Goal: Transaction & Acquisition: Purchase product/service

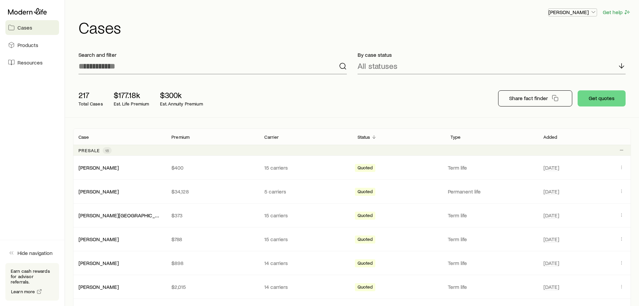
click at [595, 11] on icon "button" at bounding box center [593, 12] width 7 height 7
click at [564, 34] on link "Licenses and contracts" at bounding box center [557, 30] width 75 height 12
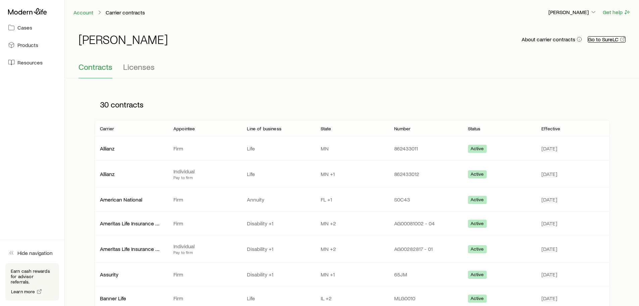
click at [606, 37] on link "Go to SureLC" at bounding box center [607, 39] width 38 height 6
click at [17, 30] on link "Cases" at bounding box center [32, 27] width 54 height 15
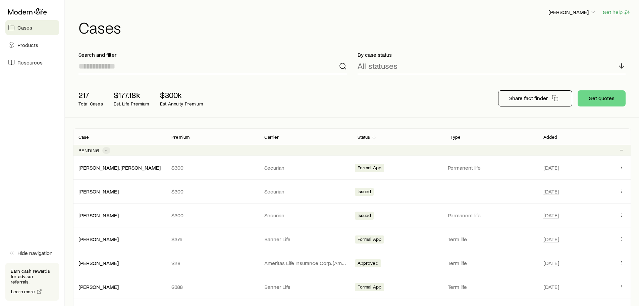
click at [159, 74] on input at bounding box center [212, 66] width 268 height 16
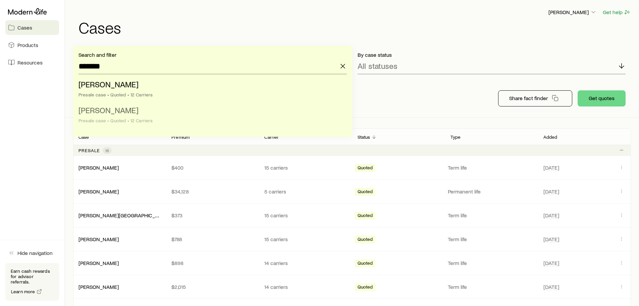
click at [125, 119] on div "Presale case • Quoted • 12 Carriers" at bounding box center [210, 120] width 264 height 5
type input "**********"
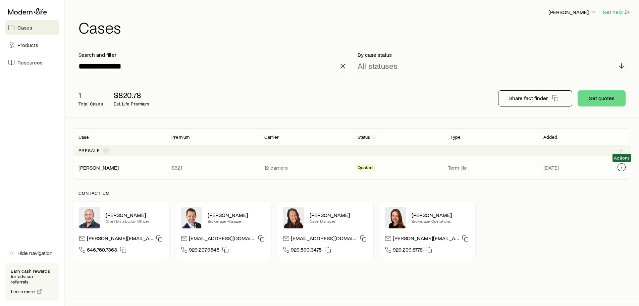
click at [622, 170] on button "Client cases" at bounding box center [621, 167] width 8 height 8
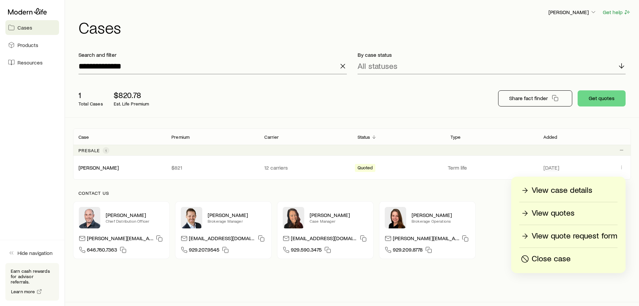
click at [545, 212] on p "View quotes" at bounding box center [553, 213] width 43 height 11
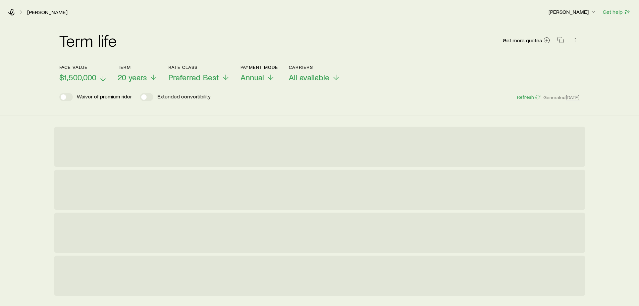
click at [65, 79] on span "$1,500,000" at bounding box center [77, 76] width 37 height 9
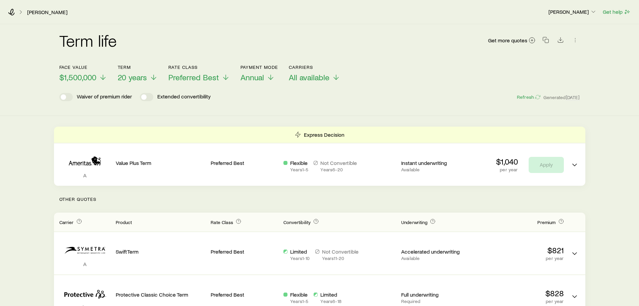
click at [22, 84] on div "Term life Get more quotes Face value $1,500,000 Term 20 years Rate Class Prefer…" at bounding box center [319, 70] width 639 height 92
click at [251, 83] on header "Face value $1,500,000 Term 20 years Rate Class Preferred Best Payment Mode Annu…" at bounding box center [319, 84] width 521 height 40
click at [250, 78] on span "Annual" at bounding box center [251, 76] width 23 height 9
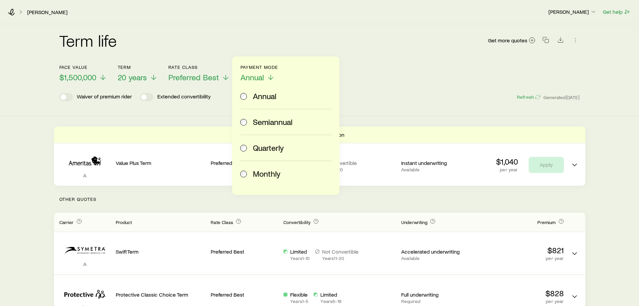
click at [266, 173] on span "Monthly" at bounding box center [267, 173] width 28 height 9
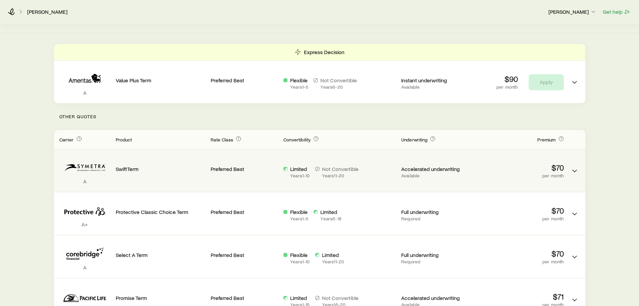
scroll to position [101, 0]
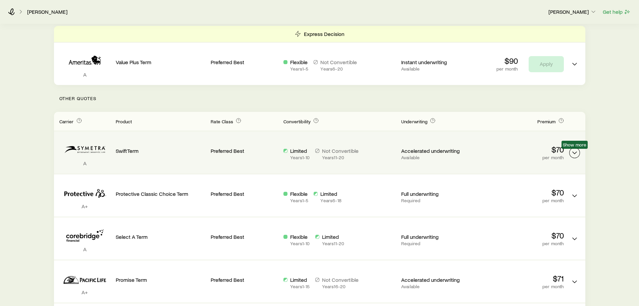
click at [572, 153] on icon "Term quotes" at bounding box center [575, 153] width 8 height 8
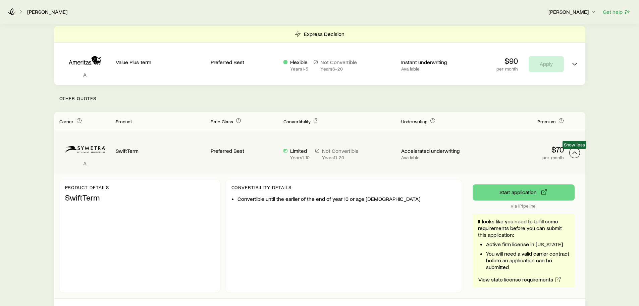
click at [572, 156] on icon "Term quotes" at bounding box center [575, 153] width 8 height 8
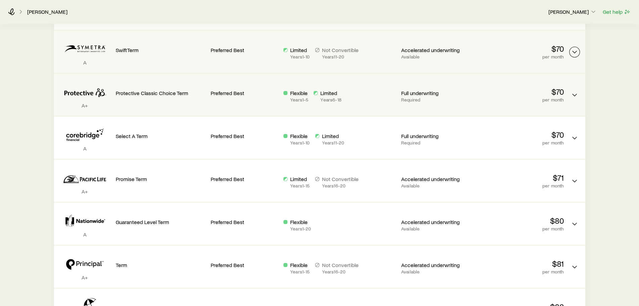
scroll to position [168, 0]
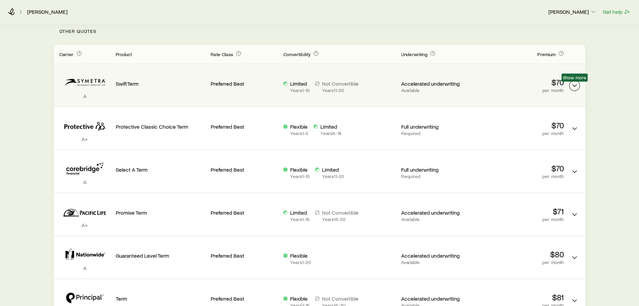
click at [578, 82] on icon "Term quotes" at bounding box center [575, 86] width 8 height 8
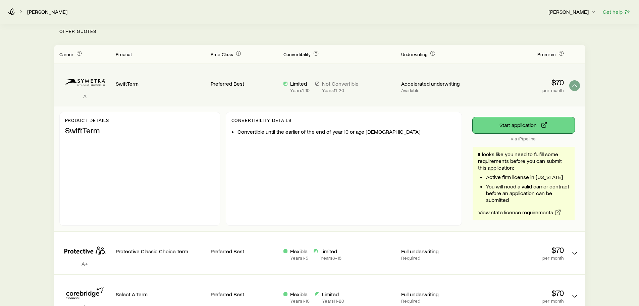
click at [528, 123] on button "Start application" at bounding box center [524, 125] width 102 height 16
